Goal: Information Seeking & Learning: Learn about a topic

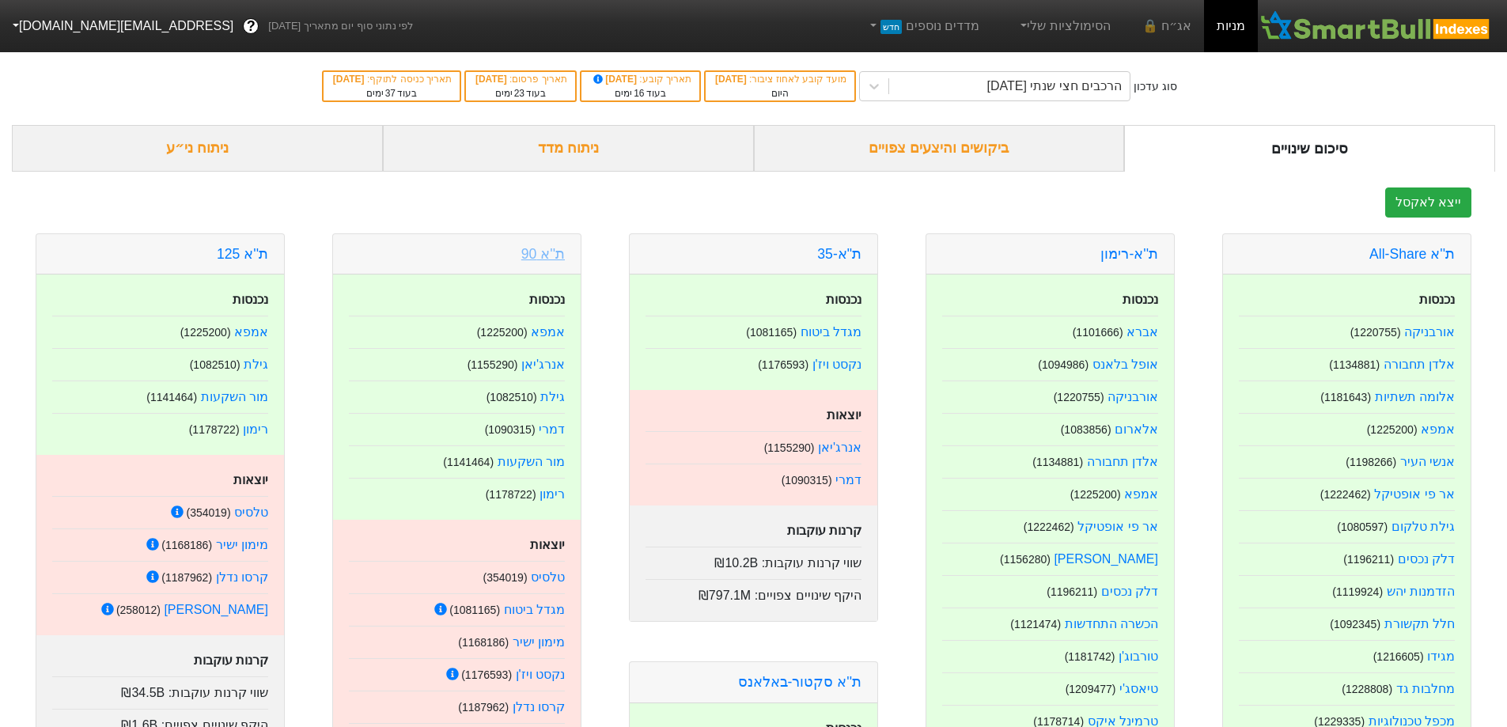
click at [543, 256] on link "ת''א 90" at bounding box center [543, 254] width 44 height 16
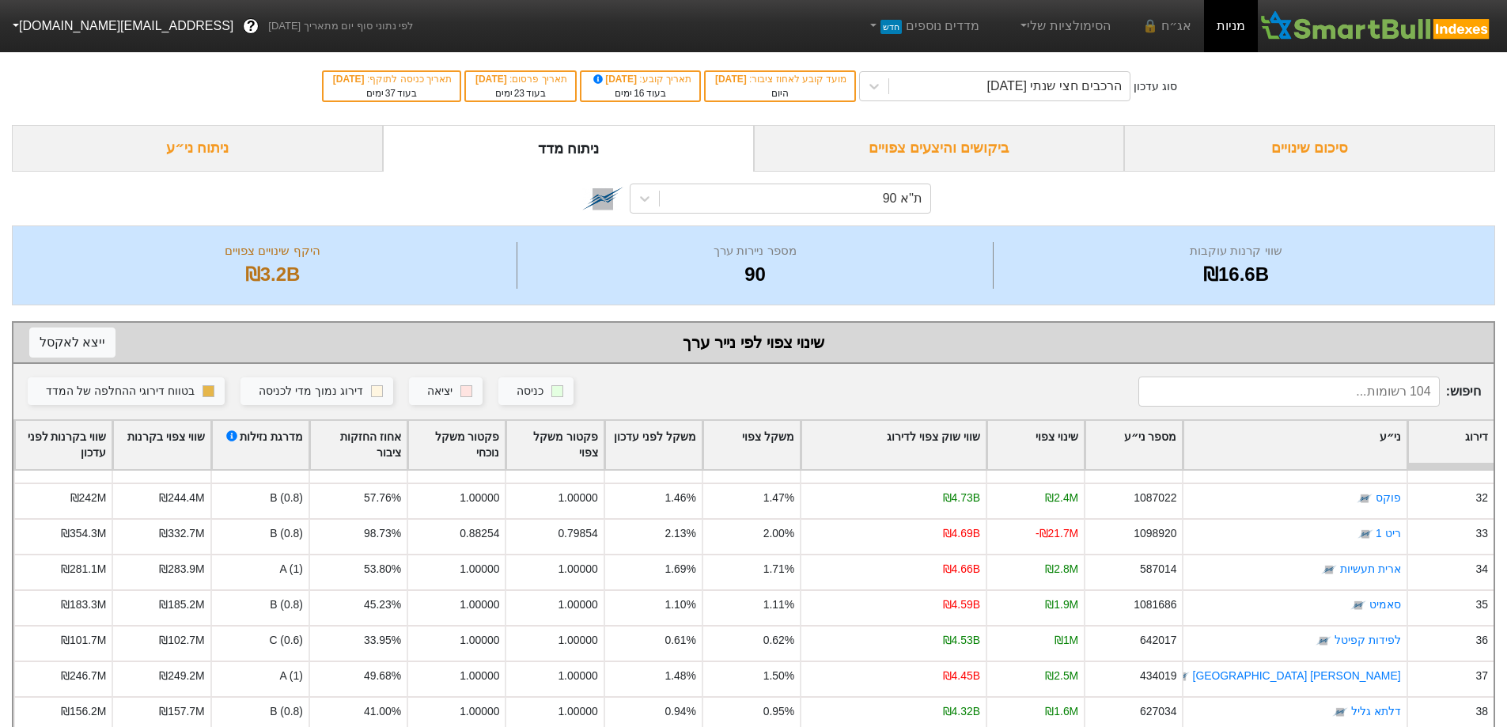
click at [218, 156] on div "ניתוח ני״ע" at bounding box center [197, 148] width 371 height 47
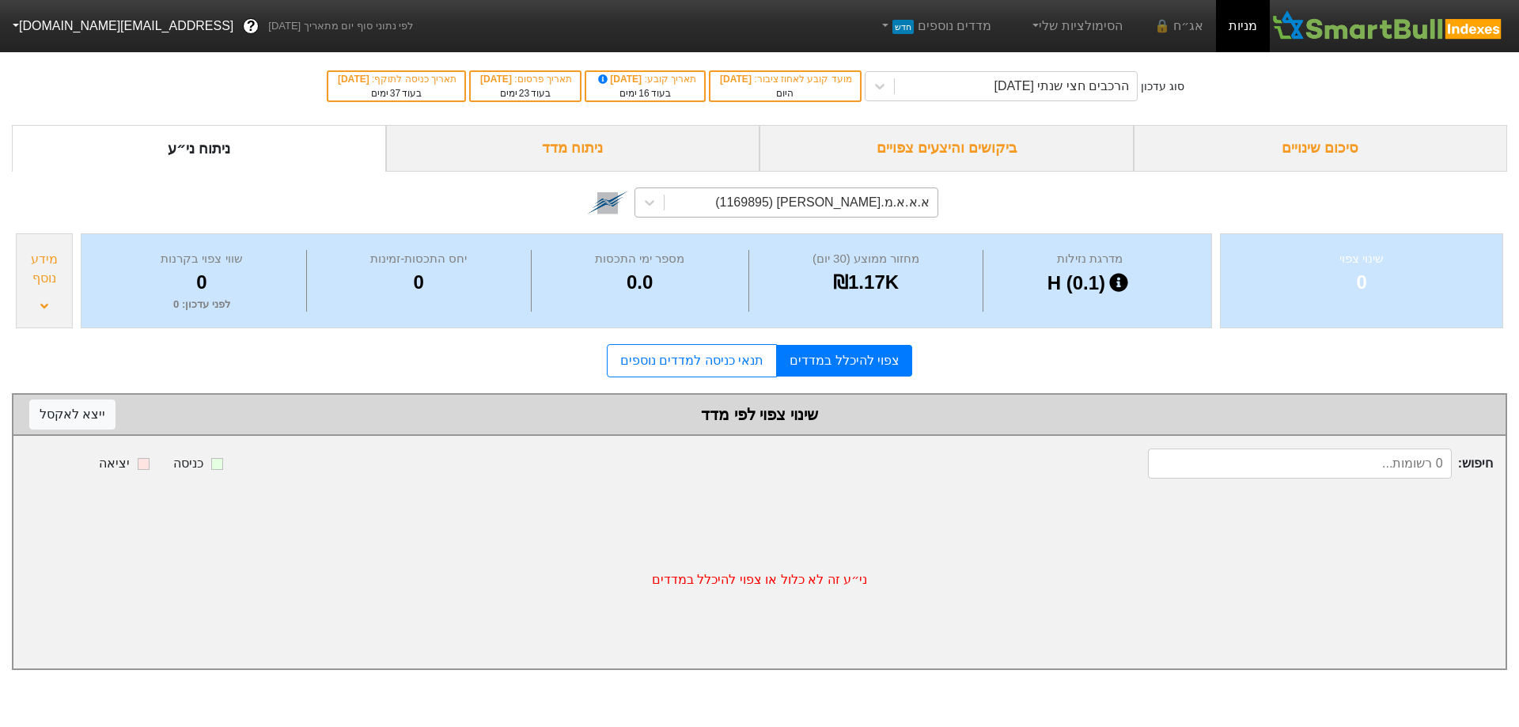
click at [882, 204] on div "א.א.א.מ.[PERSON_NAME] (1169895)" at bounding box center [822, 202] width 214 height 19
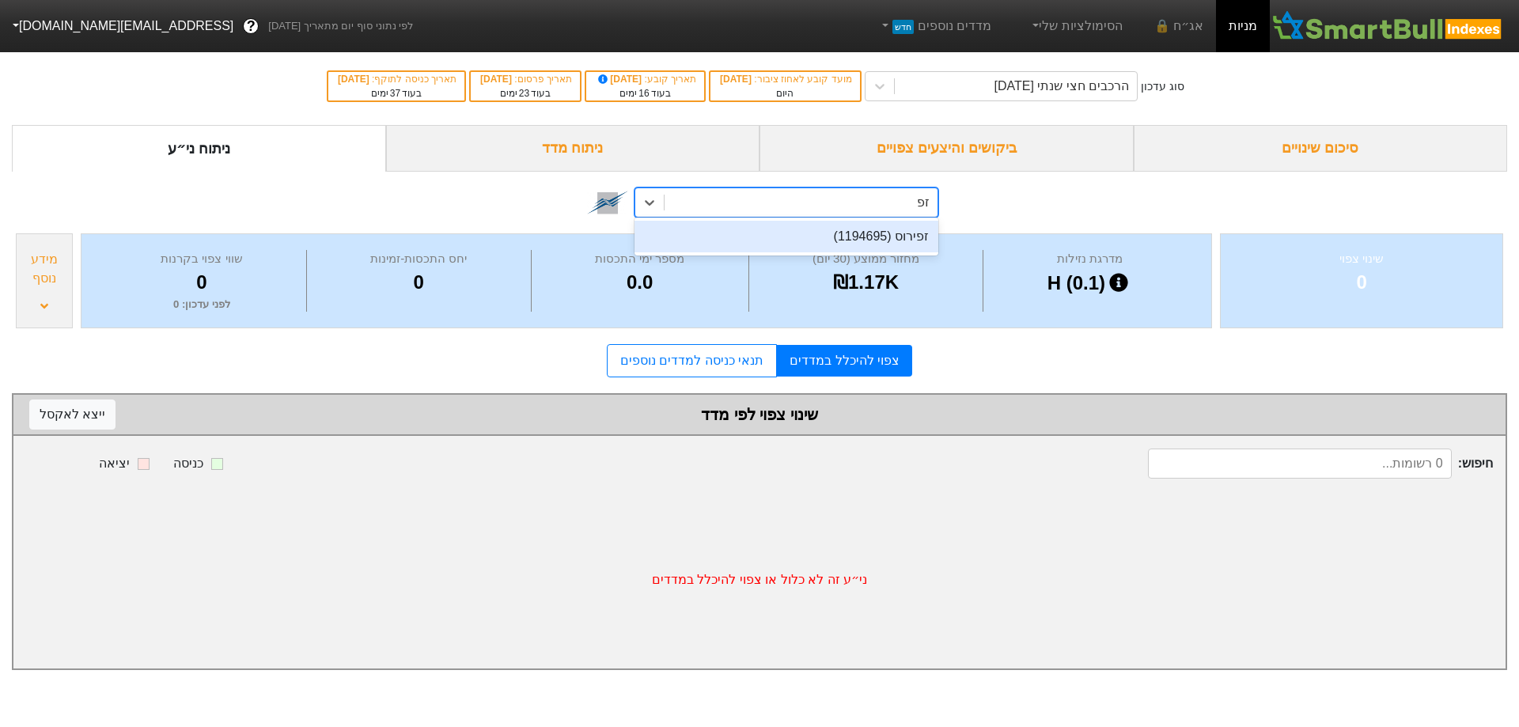
type input "זפי"
click at [874, 233] on div "זפירוס (1194695)" at bounding box center [787, 237] width 304 height 32
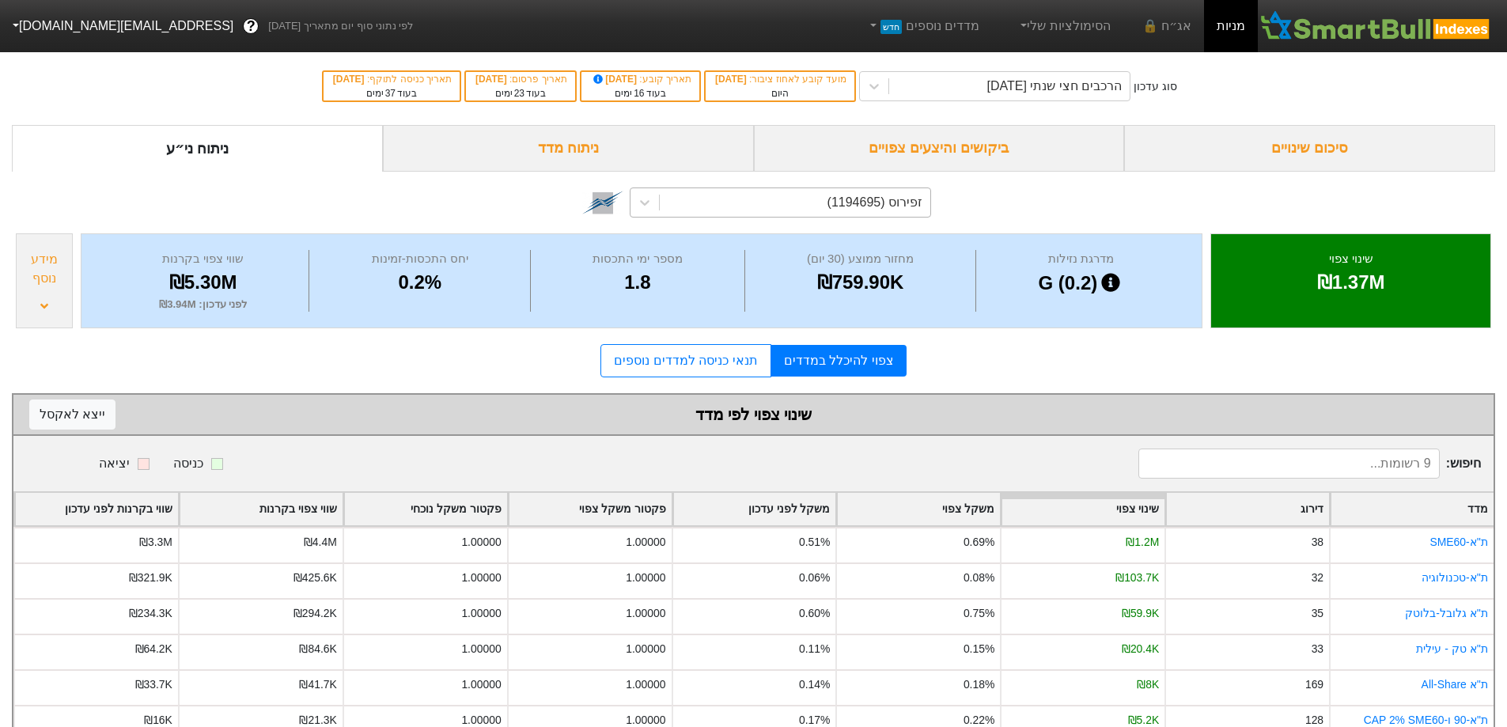
click at [45, 298] on div "מידע נוסף" at bounding box center [44, 280] width 57 height 95
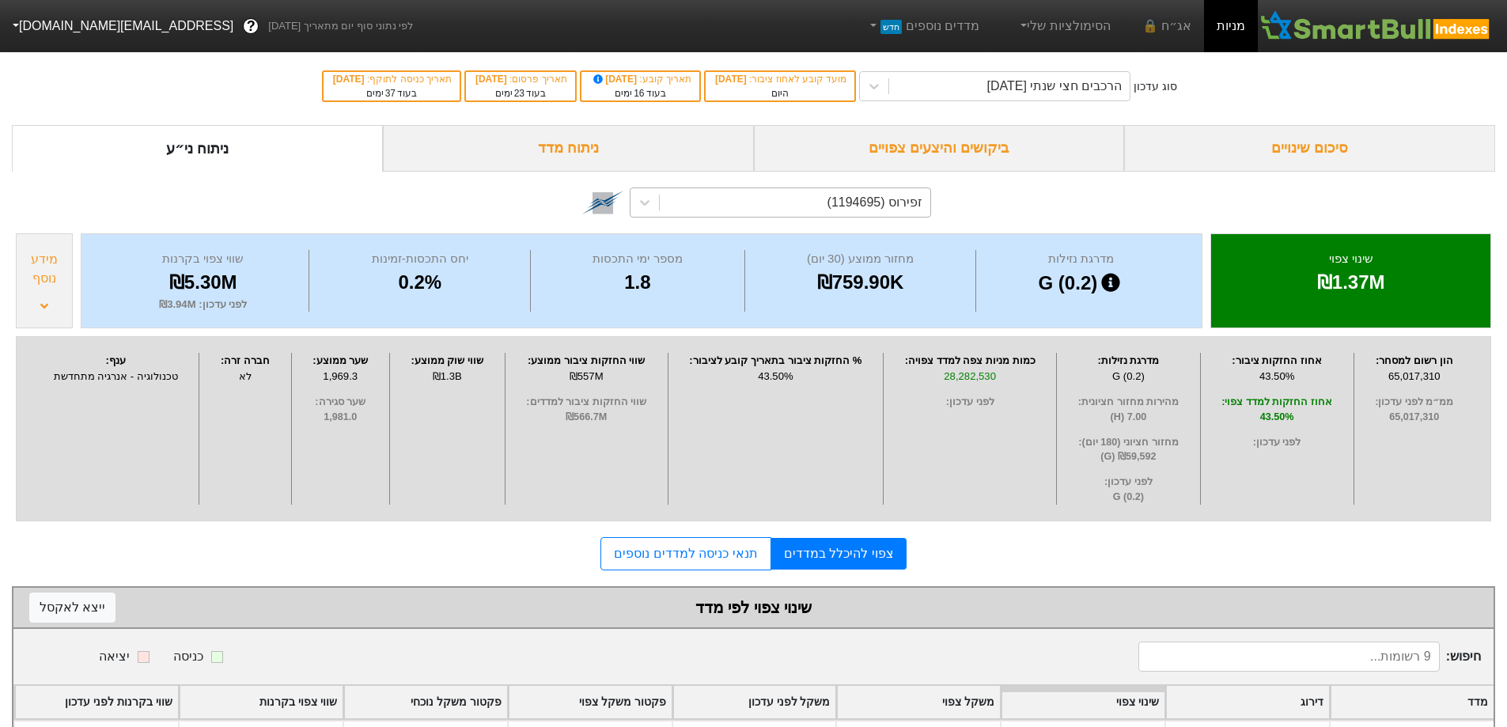
click at [601, 154] on div "ניתוח מדד" at bounding box center [568, 148] width 371 height 47
